Goal: Information Seeking & Learning: Learn about a topic

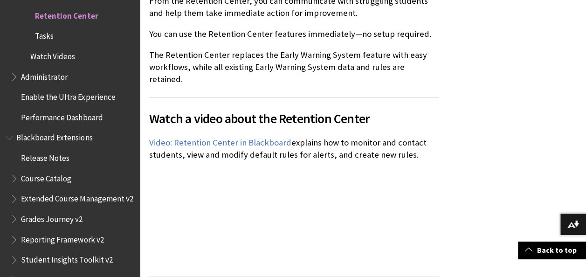
scroll to position [300, 0]
click at [253, 137] on link "Video: Retention Center in Blackboard" at bounding box center [220, 142] width 142 height 11
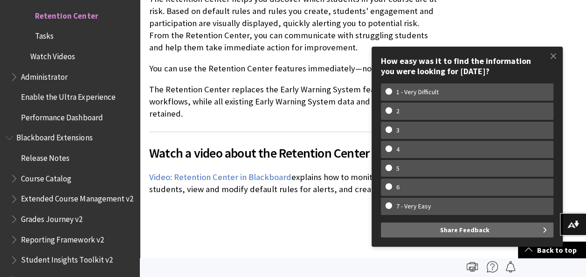
scroll to position [265, 0]
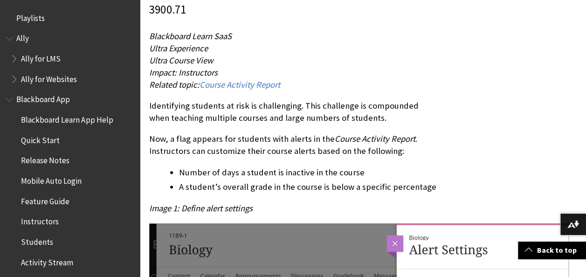
scroll to position [309, 0]
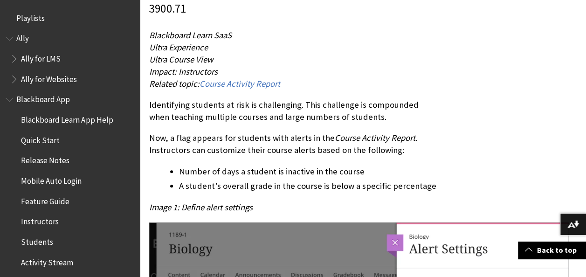
click at [231, 72] on span "Blackboard Learn SaaS Ultra Experience Ultra Course View Impact: Instructors Re…" at bounding box center [214, 60] width 131 height 60
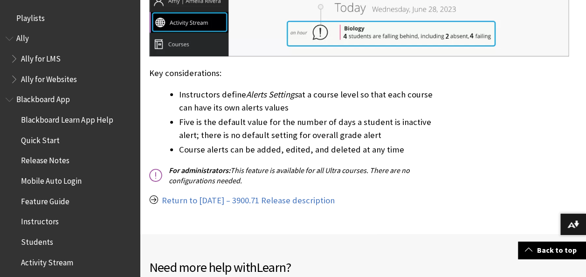
scroll to position [1860, 0]
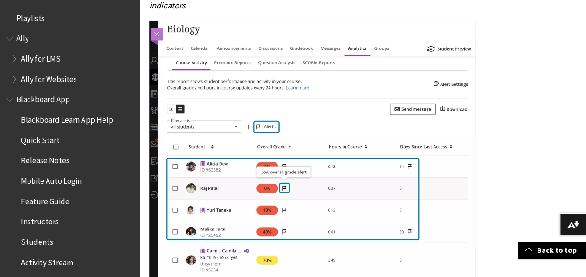
scroll to position [815, 0]
